Goal: Transaction & Acquisition: Book appointment/travel/reservation

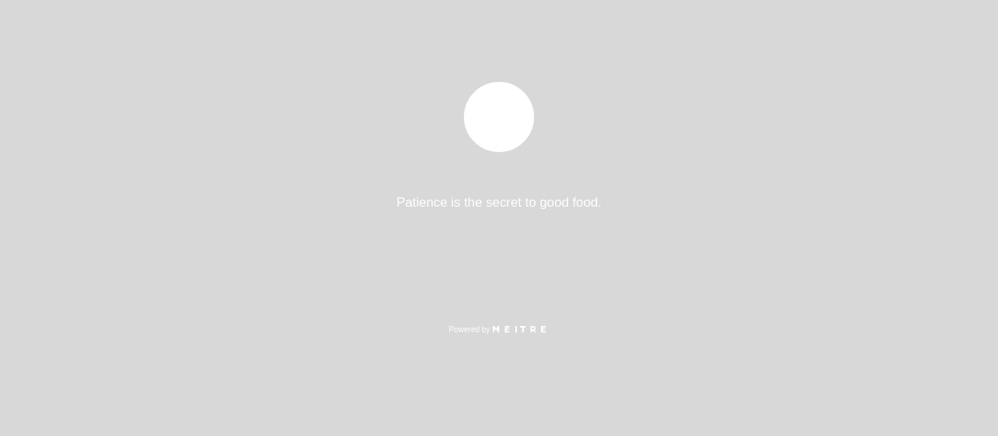
select select "pt"
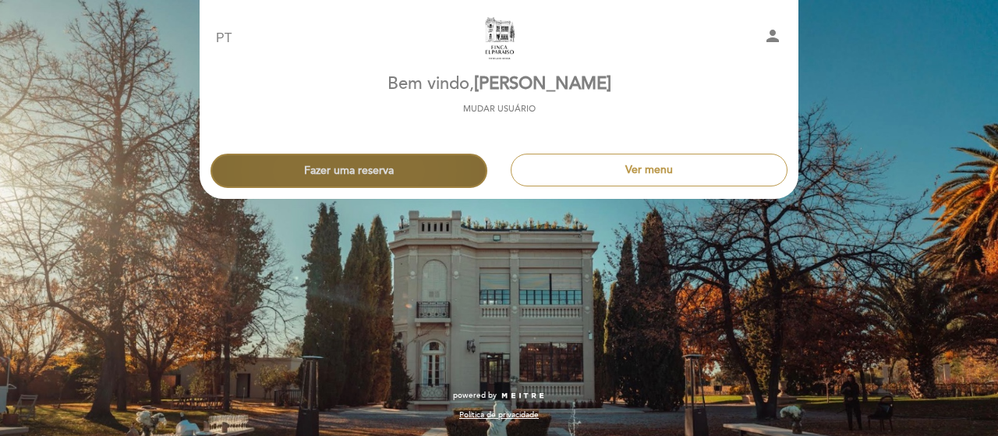
click at [425, 165] on button "Fazer uma reserva" at bounding box center [349, 171] width 277 height 34
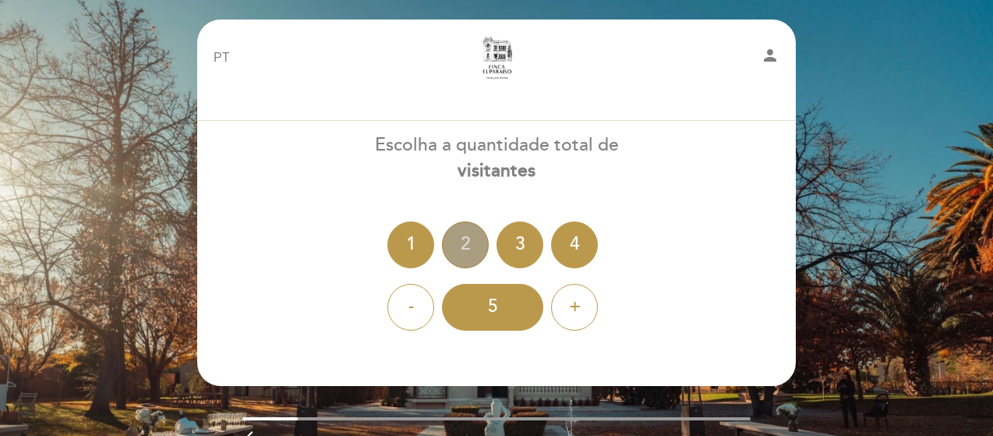
click at [469, 243] on div "2" at bounding box center [465, 244] width 47 height 47
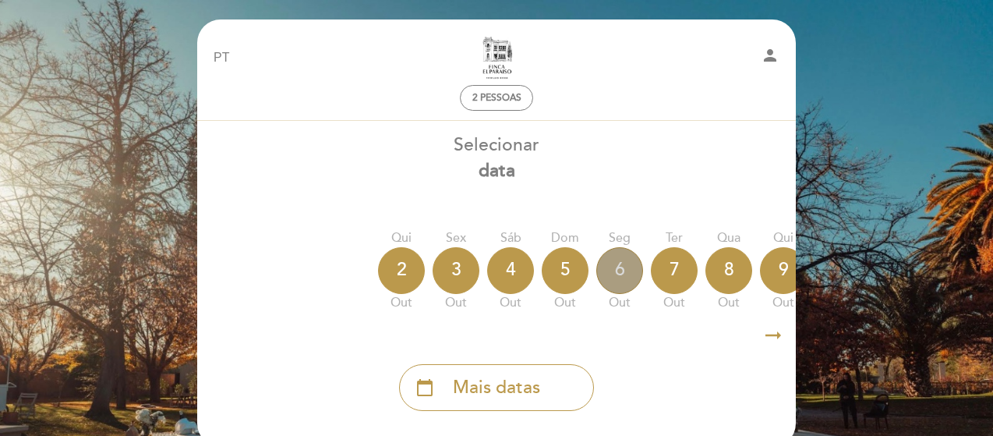
click at [625, 266] on div "6" at bounding box center [619, 270] width 47 height 47
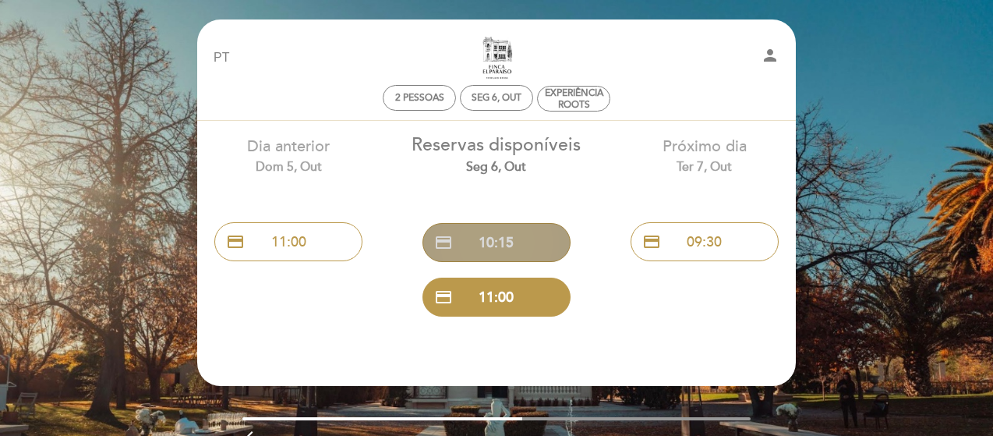
click at [522, 238] on button "credit_card 10:15" at bounding box center [497, 242] width 148 height 39
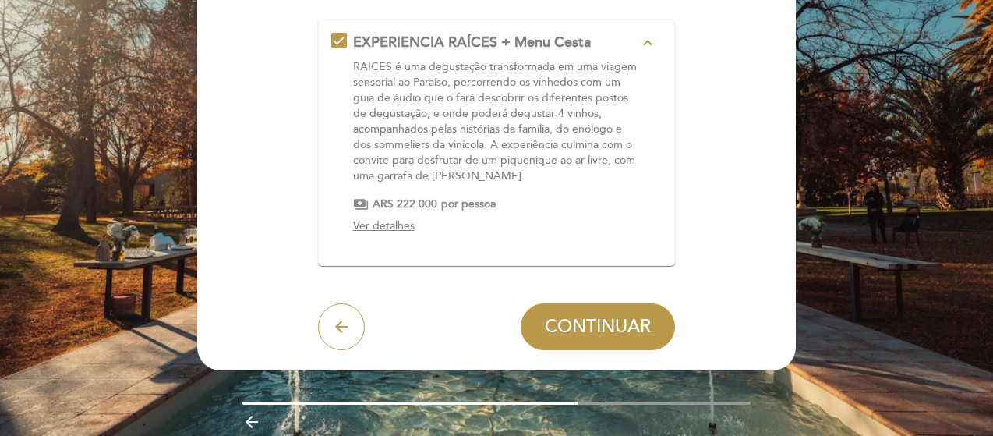
scroll to position [187, 0]
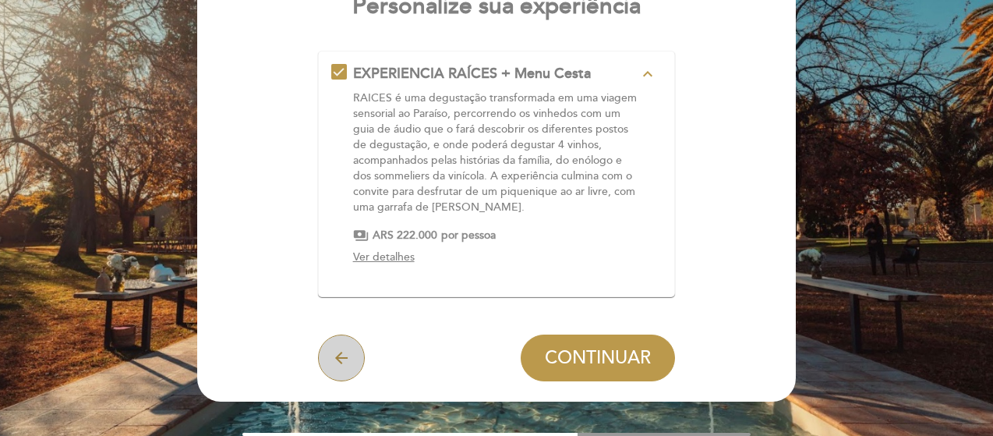
click at [344, 358] on icon "arrow_back" at bounding box center [341, 358] width 19 height 19
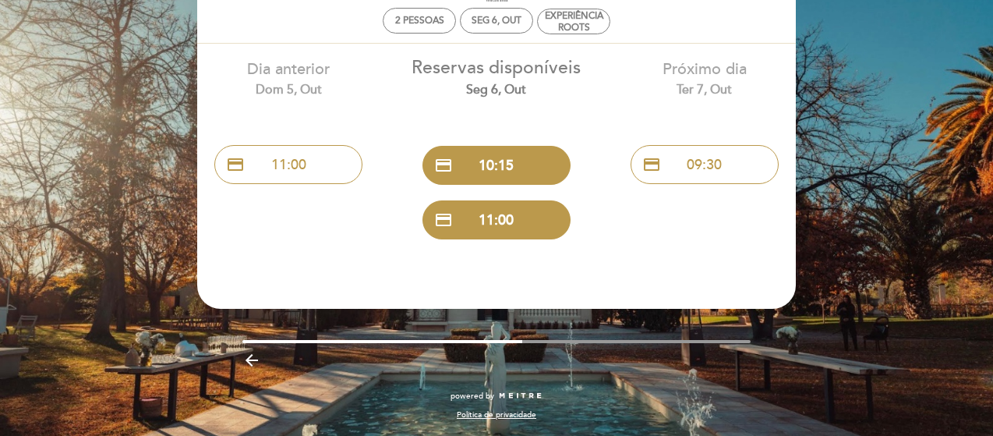
click at [249, 359] on icon "arrow_backward" at bounding box center [251, 360] width 19 height 19
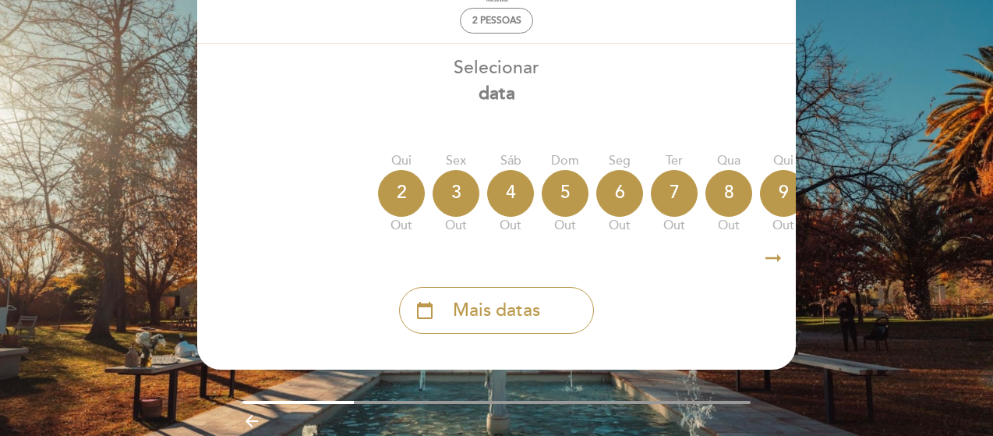
click at [248, 419] on icon "arrow_backward" at bounding box center [251, 421] width 19 height 19
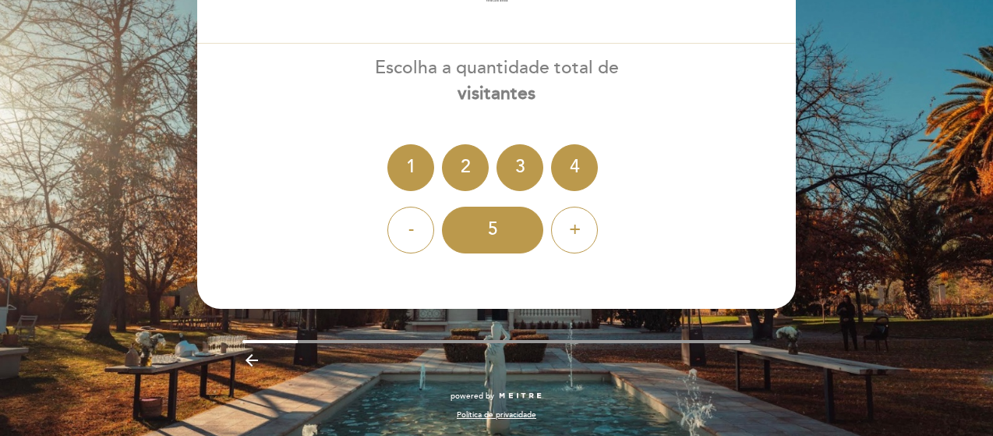
click at [250, 356] on icon "arrow_backward" at bounding box center [251, 360] width 19 height 19
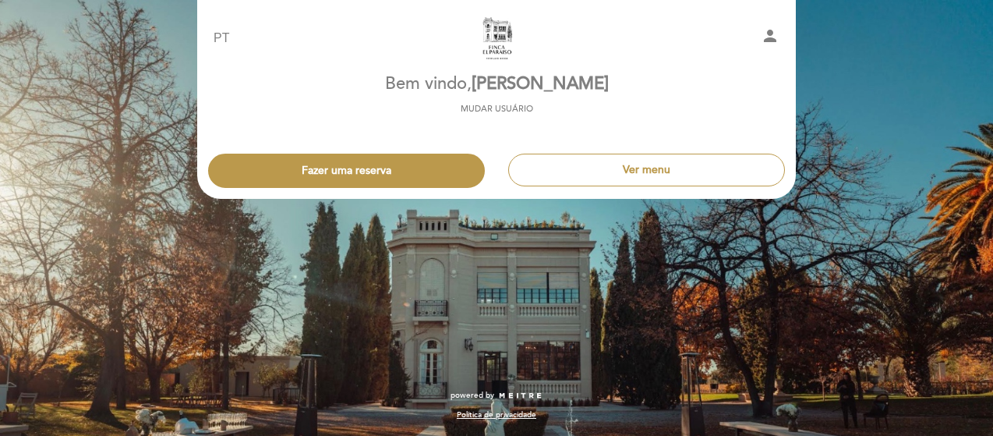
scroll to position [0, 0]
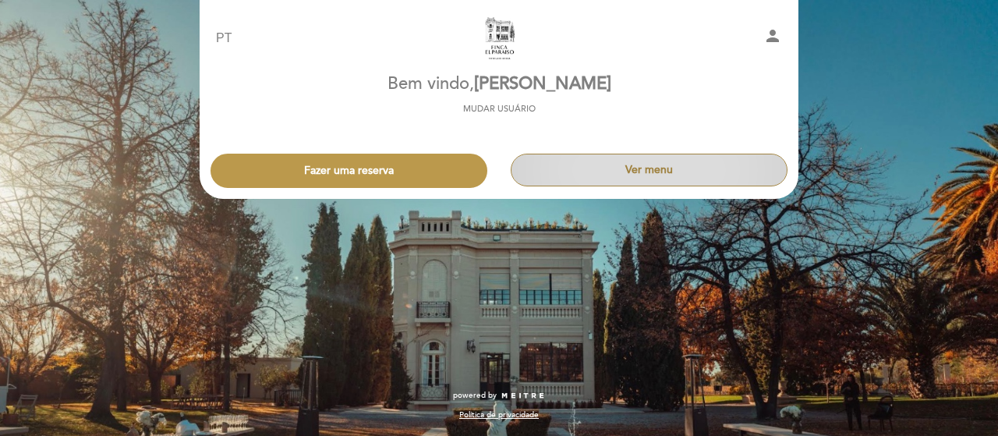
click at [673, 168] on button "Ver menu" at bounding box center [649, 170] width 277 height 33
click at [587, 181] on button "Ver menu" at bounding box center [649, 170] width 277 height 33
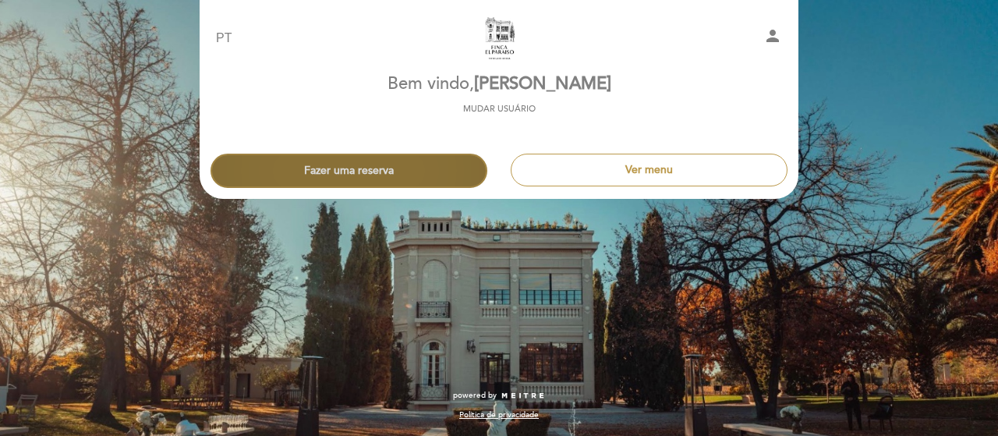
click at [356, 170] on button "Fazer uma reserva" at bounding box center [349, 171] width 277 height 34
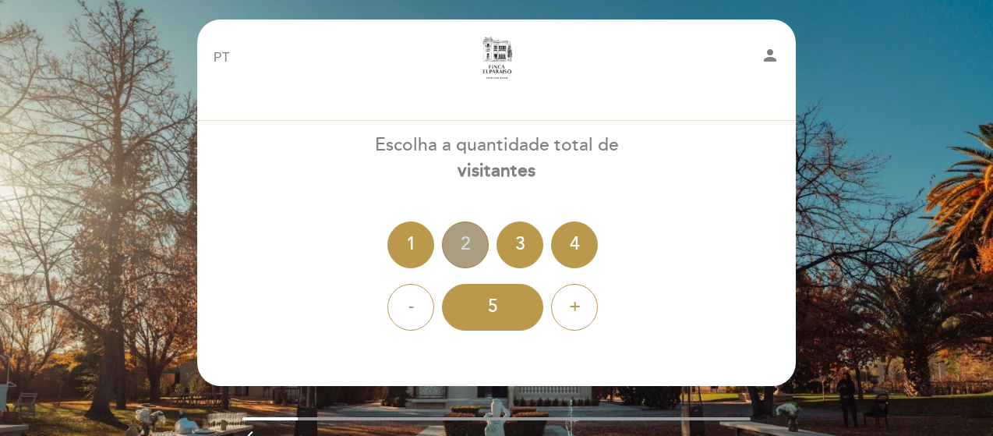
click at [451, 245] on div "2" at bounding box center [465, 244] width 47 height 47
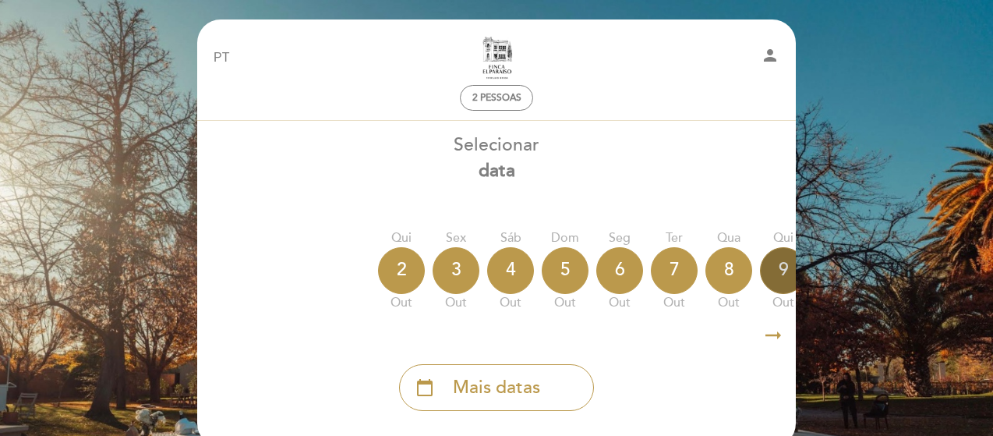
click at [780, 272] on div "9" at bounding box center [783, 270] width 47 height 47
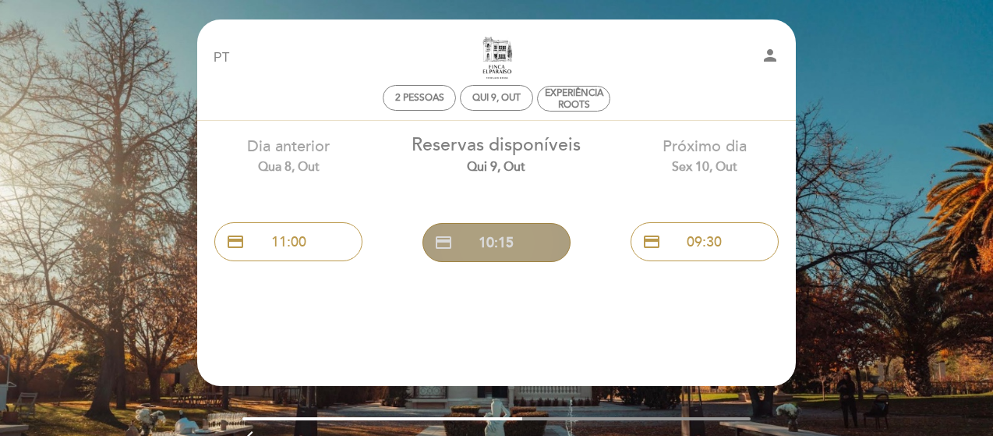
click at [502, 239] on button "credit_card 10:15" at bounding box center [497, 242] width 148 height 39
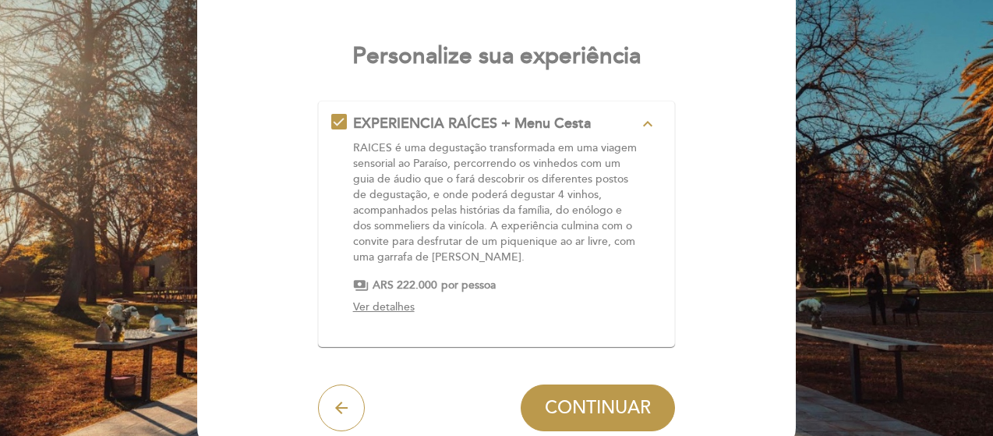
scroll to position [156, 0]
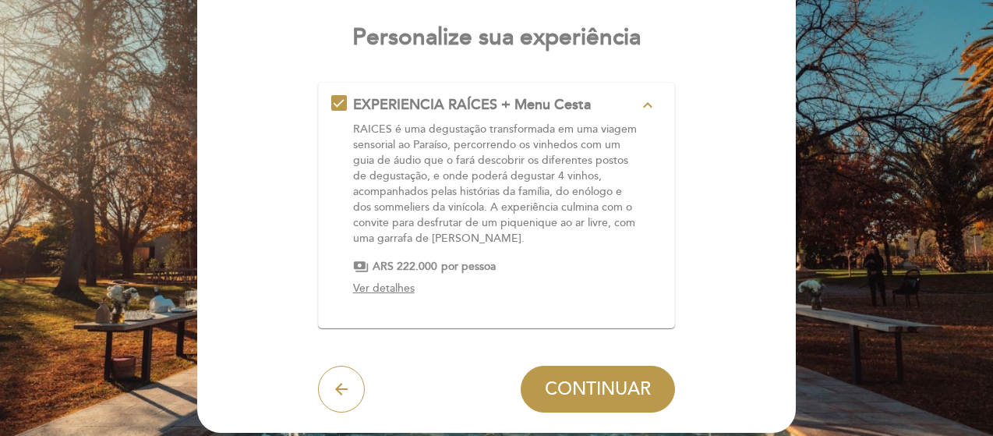
click at [395, 290] on span "Ver detalhes" at bounding box center [384, 287] width 62 height 13
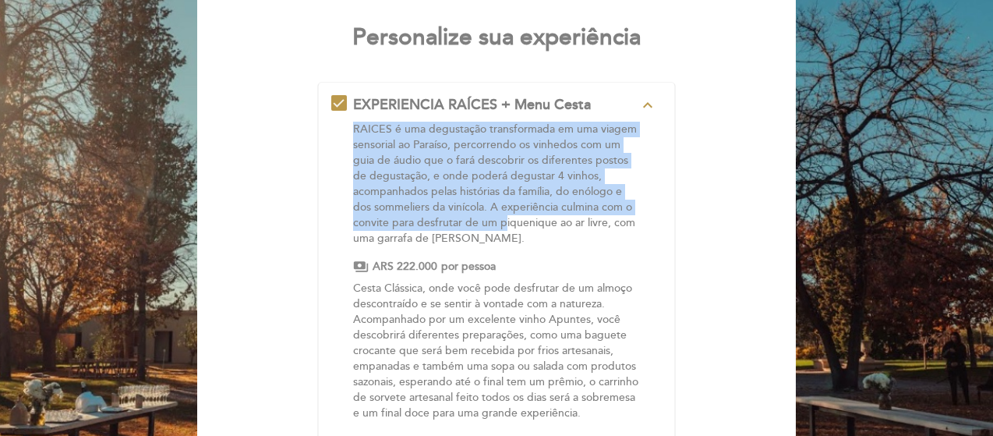
drag, startPoint x: 345, startPoint y: 119, endPoint x: 505, endPoint y: 228, distance: 194.2
click at [505, 228] on div "EXPERIENCIA RAÍCES + Menu Cesta expand_less RAICES é uma degustação transformad…" at bounding box center [496, 275] width 331 height 360
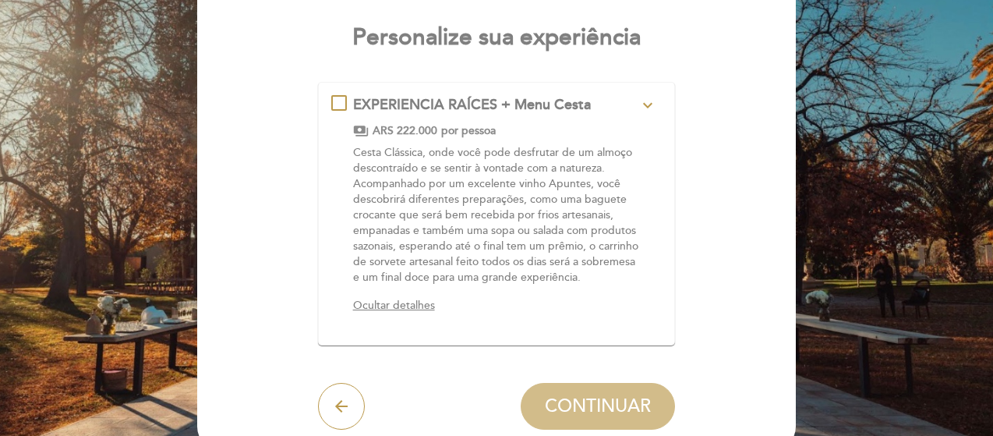
click at [511, 172] on p "Cesta Clássica, onde você pode desfrutar de um almoço descontraído e se sentir …" at bounding box center [496, 215] width 286 height 140
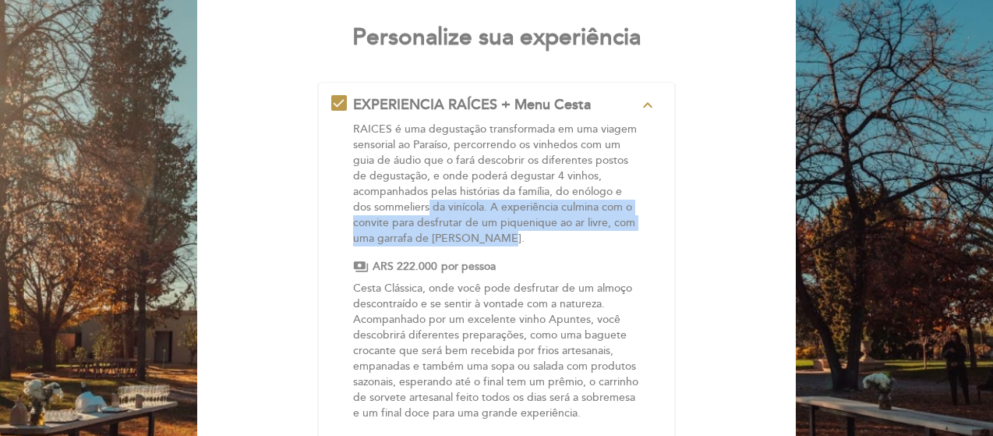
drag, startPoint x: 496, startPoint y: 235, endPoint x: 428, endPoint y: 203, distance: 75.0
click at [428, 203] on p "RAICES é uma degustação transformada em uma viagem sensorial ao Paraíso, percor…" at bounding box center [496, 184] width 286 height 125
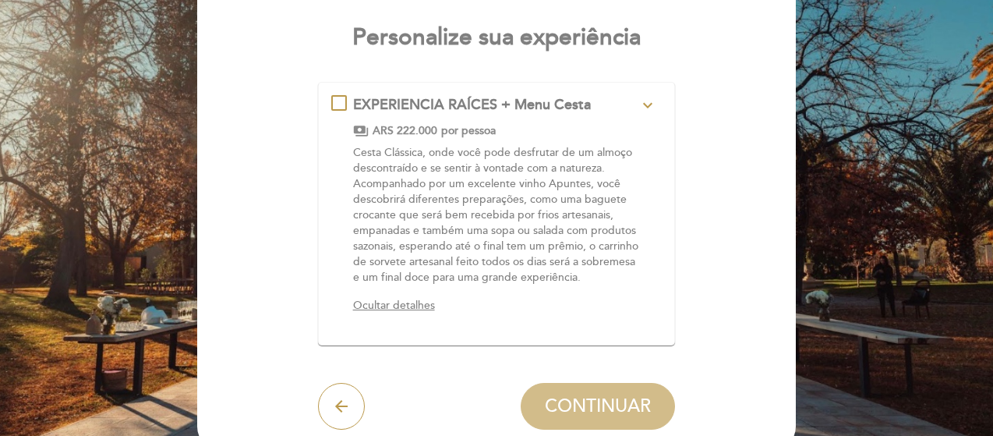
click at [473, 165] on p "Cesta Clássica, onde você pode desfrutar de um almoço descontraído e se sentir …" at bounding box center [496, 215] width 286 height 140
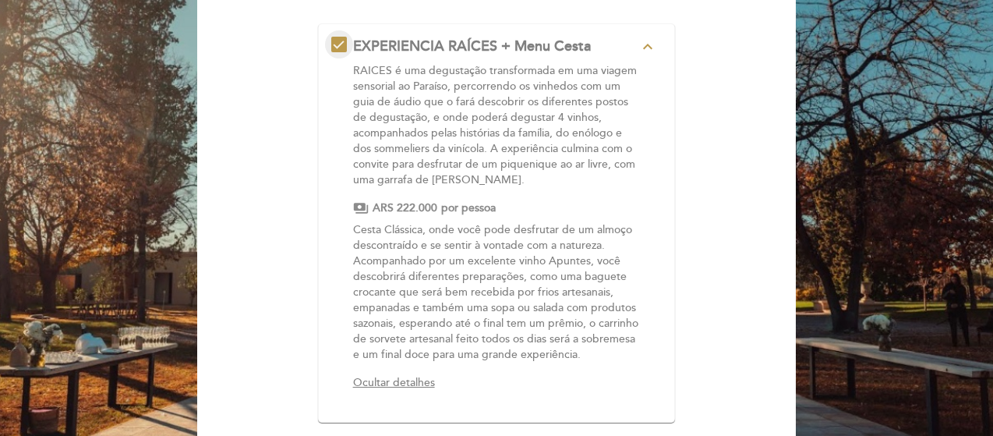
scroll to position [249, 0]
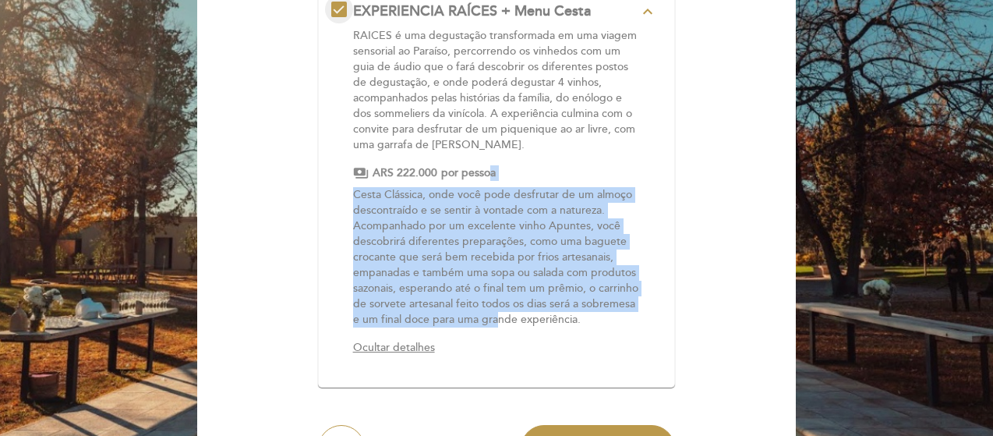
drag, startPoint x: 556, startPoint y: 319, endPoint x: 493, endPoint y: 175, distance: 157.5
click at [493, 175] on div "EXPERIENCIA RAÍCES + Menu Cesta expand_less RAICES é uma degustação transformad…" at bounding box center [496, 182] width 331 height 360
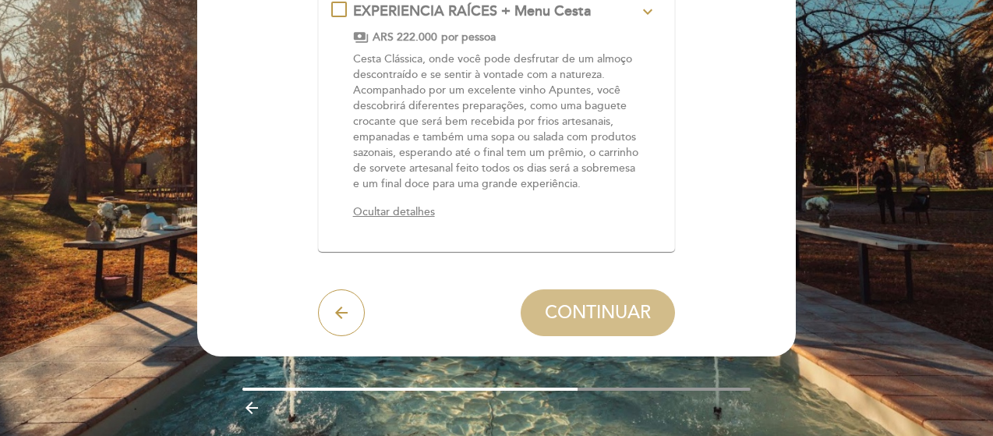
click at [404, 204] on div "Ocultar detalhes" at bounding box center [496, 212] width 286 height 16
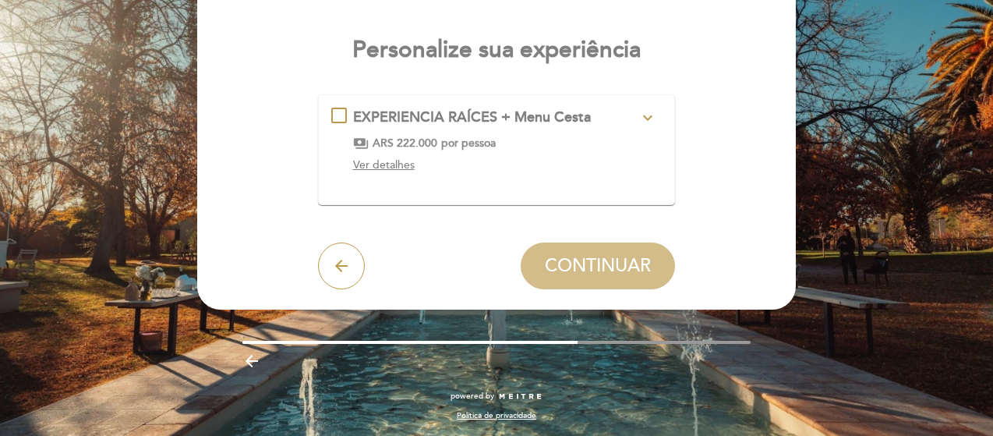
click at [437, 123] on span "EXPERIENCIA RAÍCES + Menu Cesta" at bounding box center [472, 116] width 238 height 17
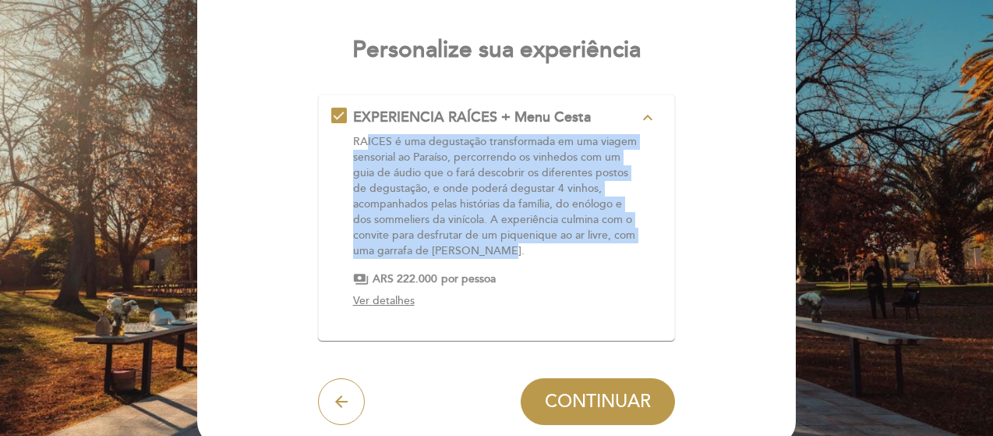
drag, startPoint x: 502, startPoint y: 253, endPoint x: 363, endPoint y: 136, distance: 182.0
click at [363, 136] on p "RAICES é uma degustação transformada em uma viagem sensorial ao Paraíso, percor…" at bounding box center [496, 196] width 286 height 125
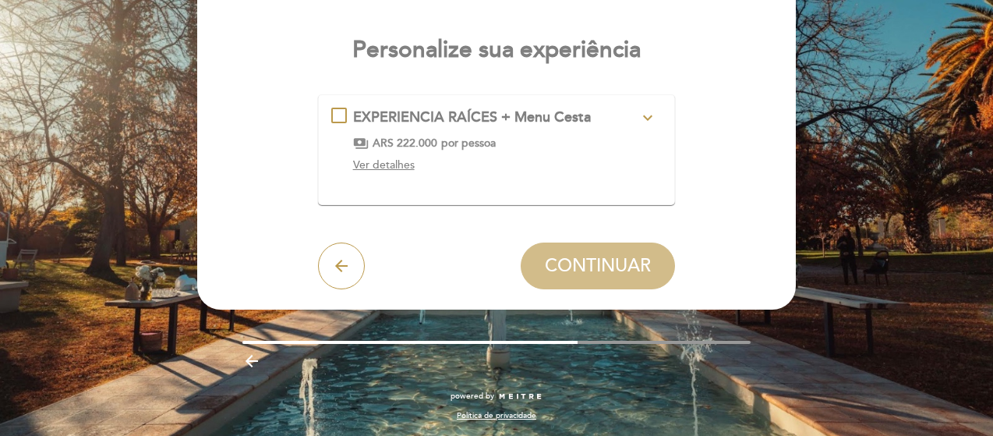
click at [391, 144] on span "ARS 222.000" at bounding box center [405, 144] width 65 height 16
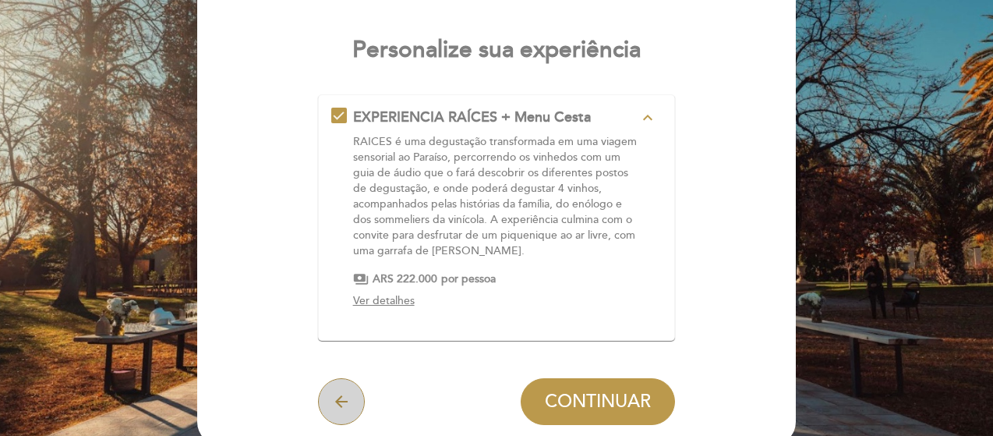
click at [340, 404] on icon "arrow_back" at bounding box center [341, 401] width 19 height 19
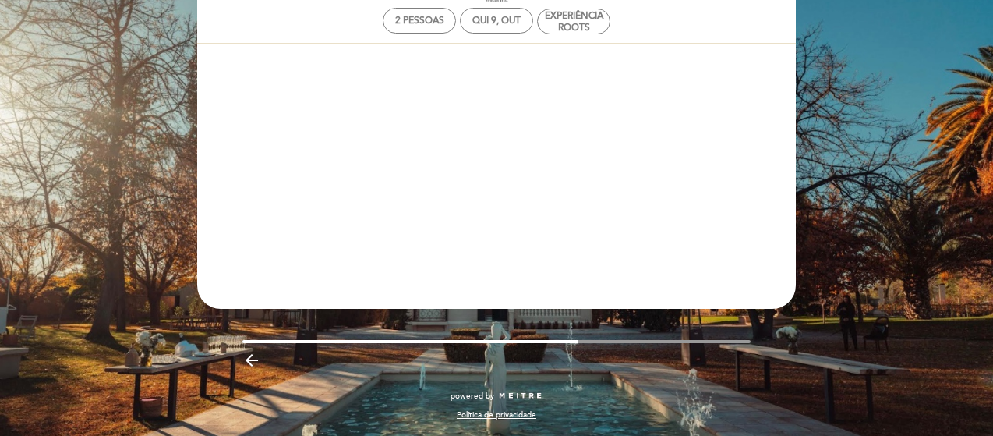
scroll to position [77, 0]
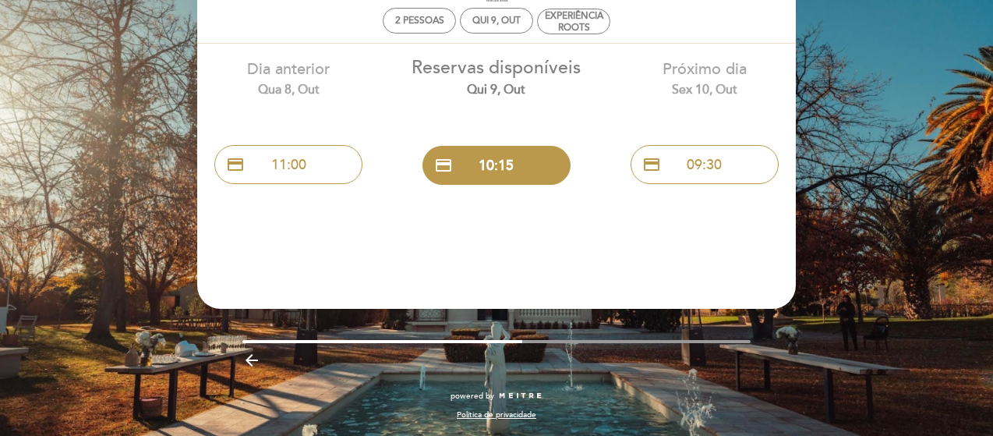
click at [253, 353] on icon "arrow_backward" at bounding box center [251, 360] width 19 height 19
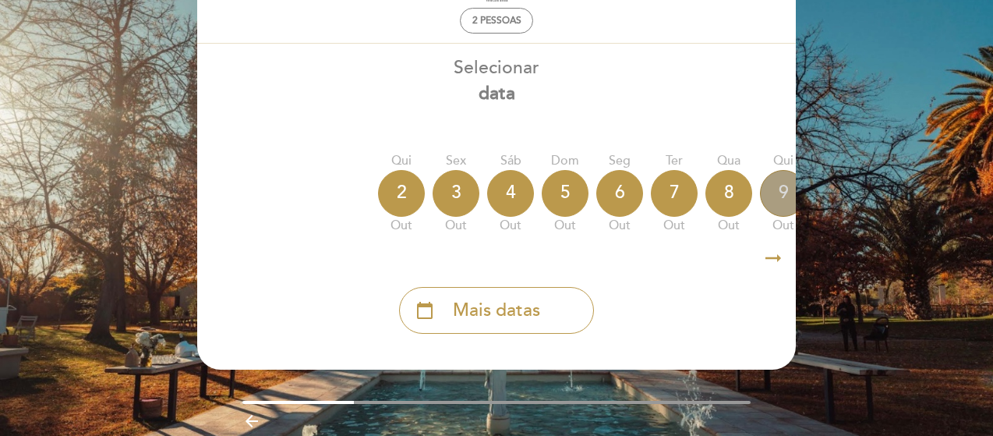
click at [777, 186] on div "9" at bounding box center [783, 193] width 47 height 47
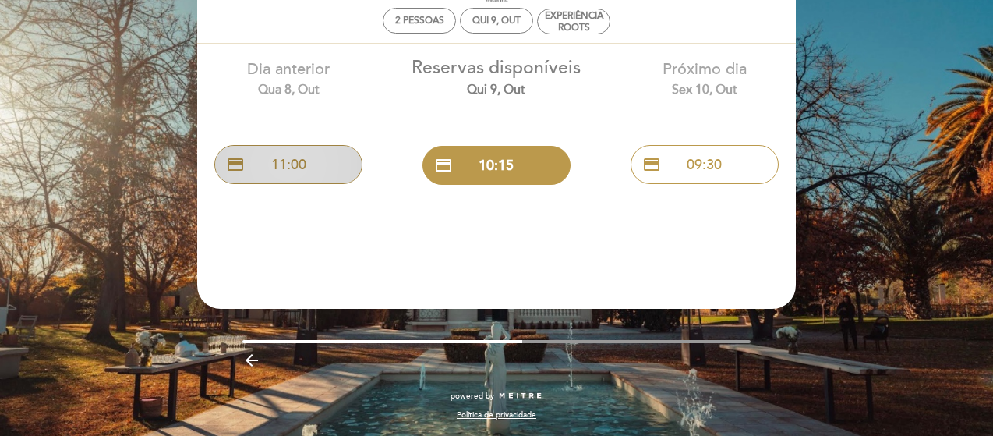
click at [304, 168] on button "credit_card 11:00" at bounding box center [288, 164] width 148 height 39
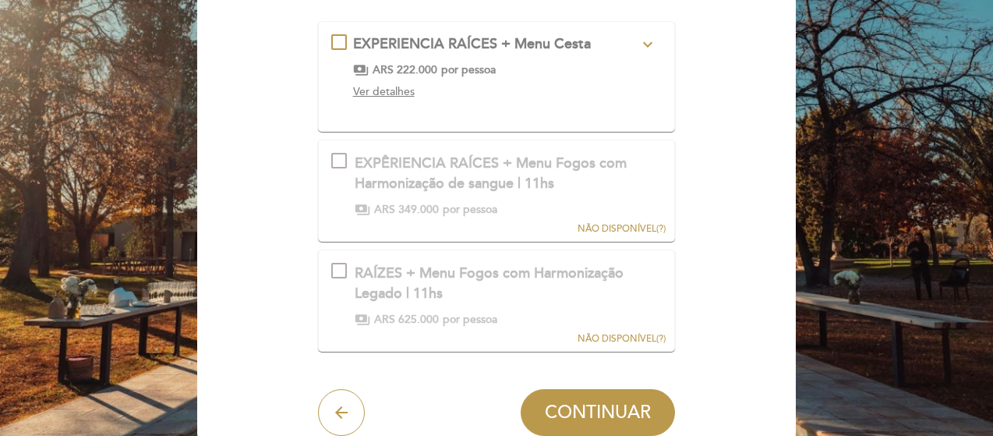
scroll to position [218, 0]
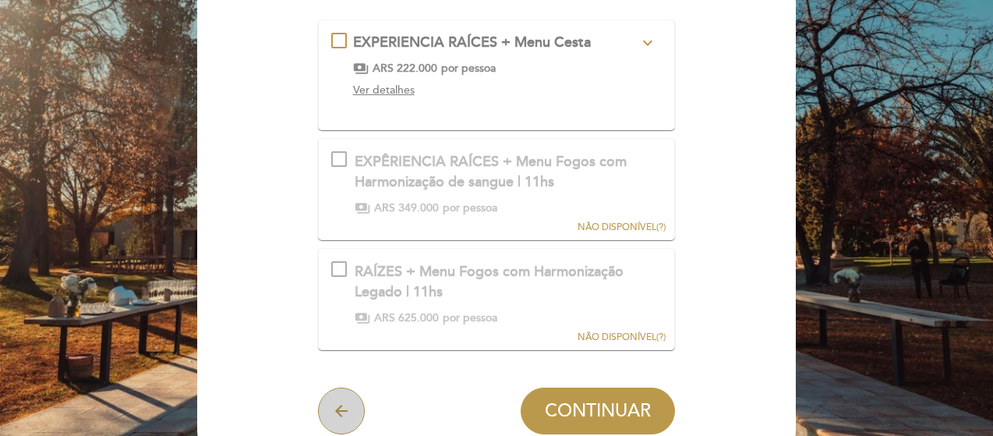
click at [341, 405] on icon "arrow_back" at bounding box center [341, 411] width 19 height 19
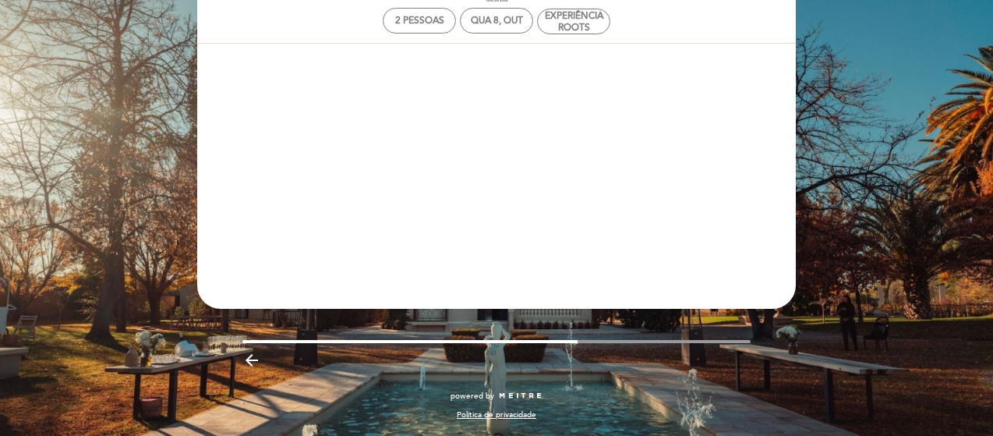
scroll to position [77, 0]
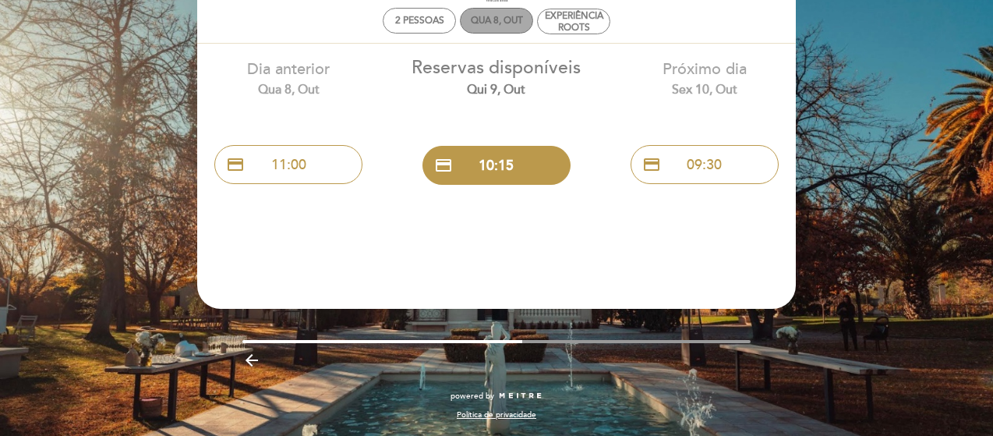
click at [506, 23] on div "Qua 8, out" at bounding box center [497, 21] width 52 height 12
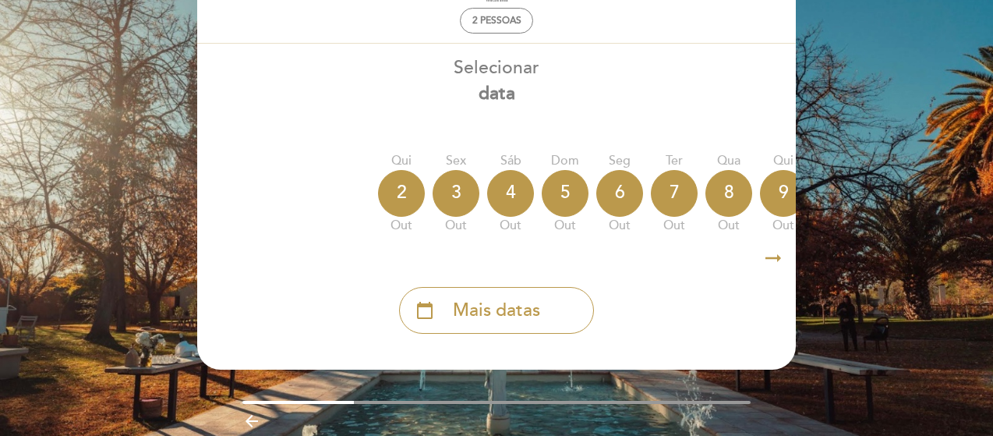
click at [770, 258] on icon "arrow_right_alt" at bounding box center [773, 259] width 23 height 34
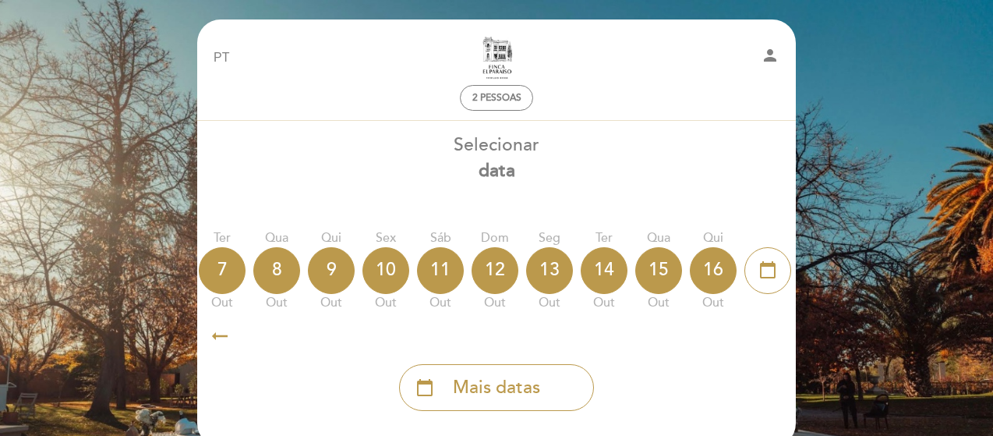
scroll to position [0, 455]
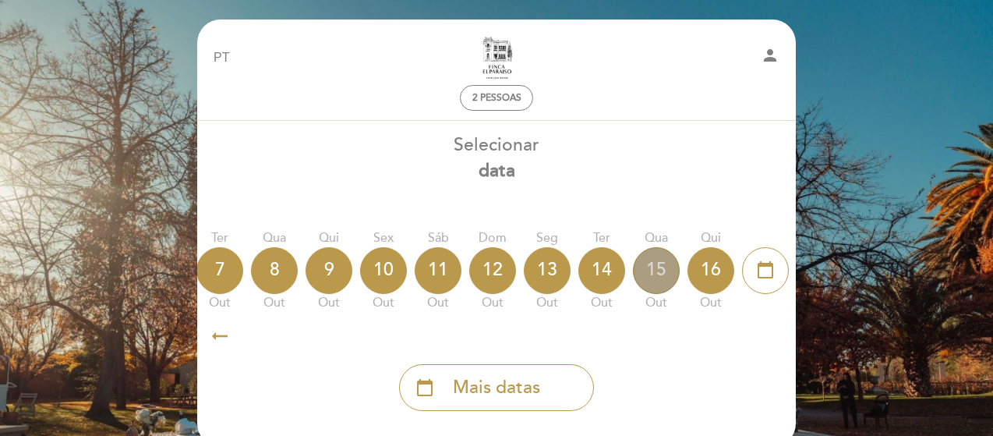
click at [659, 271] on div "15" at bounding box center [656, 270] width 47 height 47
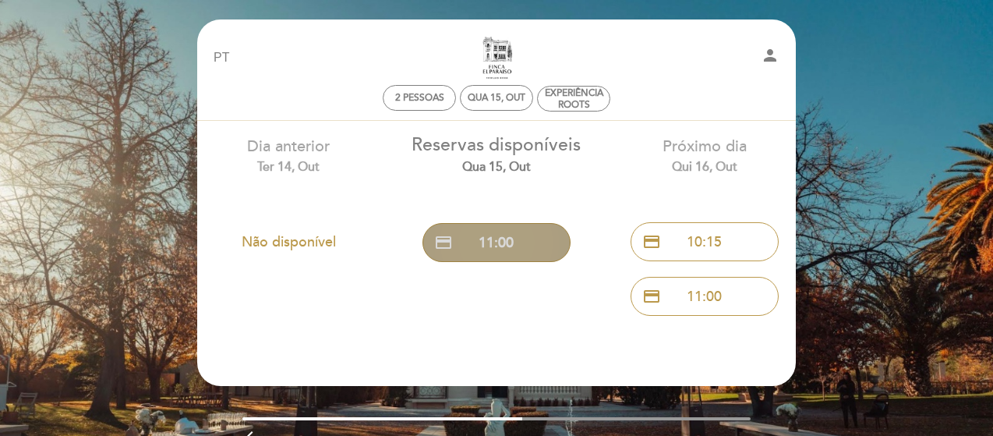
click at [534, 244] on button "credit_card 11:00" at bounding box center [497, 242] width 148 height 39
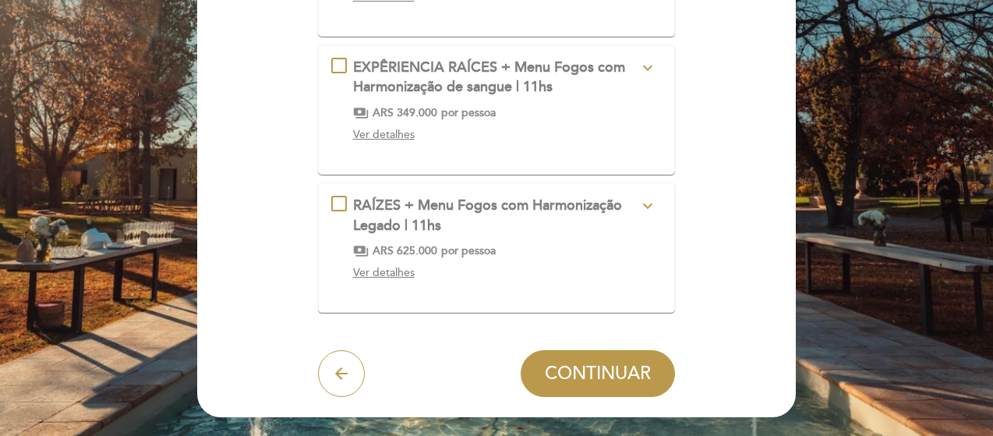
scroll to position [281, 0]
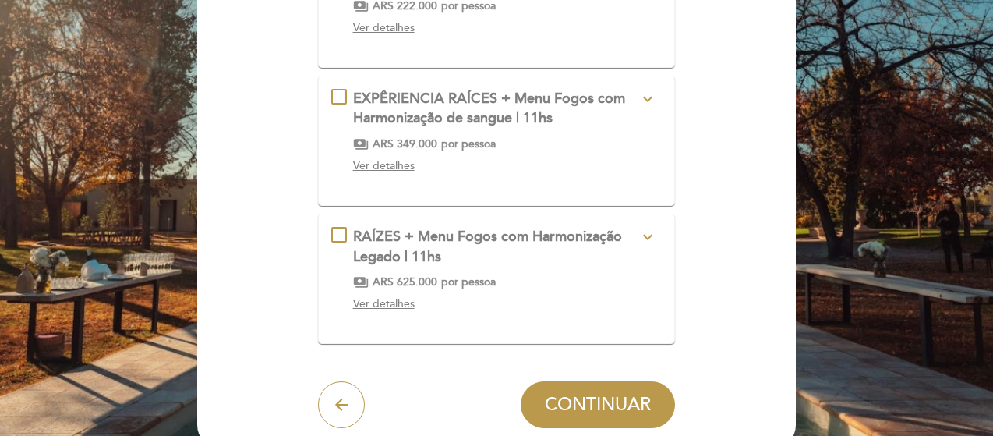
click at [571, 115] on div "EXPÊRIENCIA RAÍCES + Menu Fogos com Harmonização de sangue | 11hs expand_more" at bounding box center [496, 109] width 286 height 40
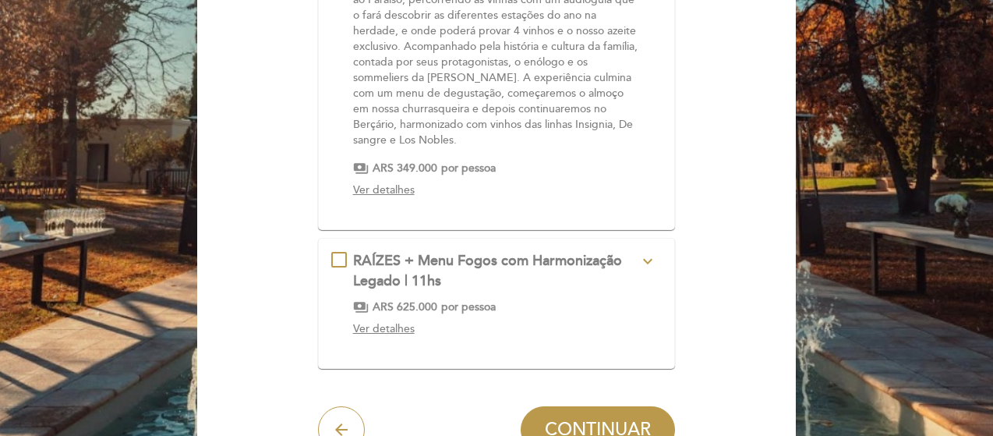
scroll to position [601, 0]
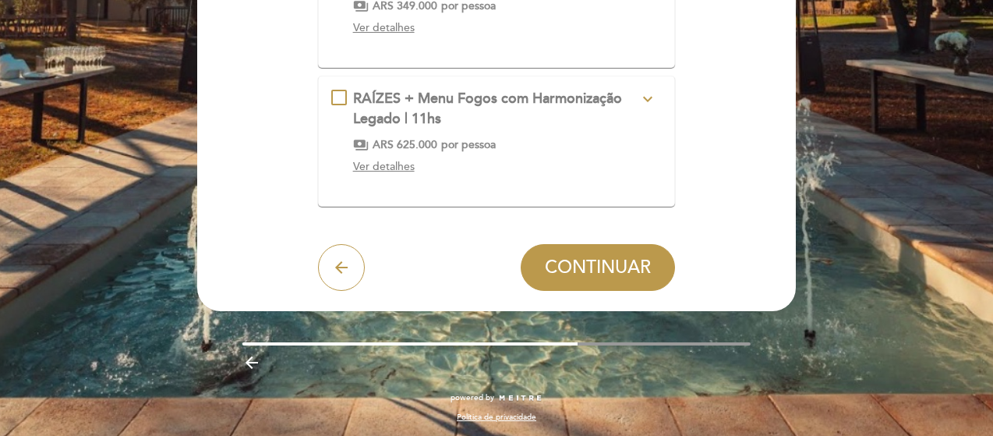
click at [390, 166] on span "Ver detalhes" at bounding box center [384, 166] width 62 height 13
